Goal: Navigation & Orientation: Find specific page/section

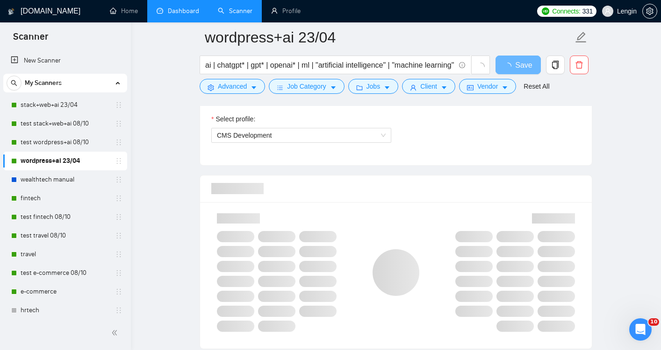
click at [187, 13] on link "Dashboard" at bounding box center [178, 11] width 43 height 8
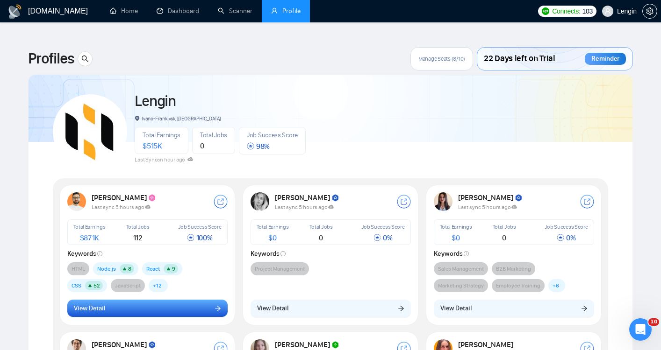
click at [200, 300] on button "View Detail" at bounding box center [147, 309] width 160 height 18
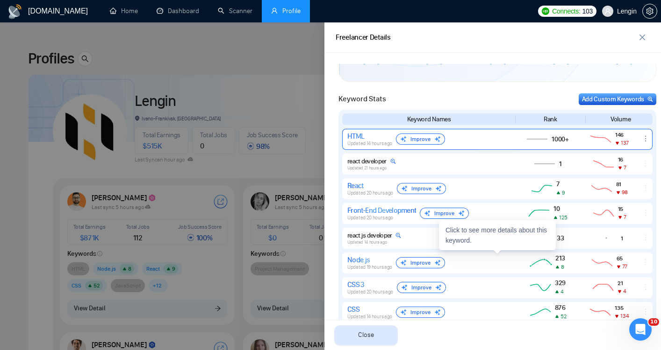
scroll to position [384, 0]
